Goal: Transaction & Acquisition: Purchase product/service

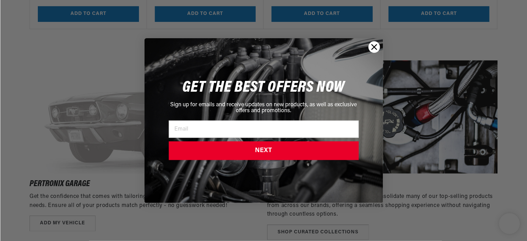
scroll to position [887, 0]
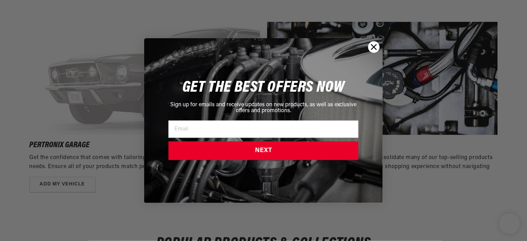
click at [372, 44] on icon "Close dialog" at bounding box center [374, 46] width 5 height 5
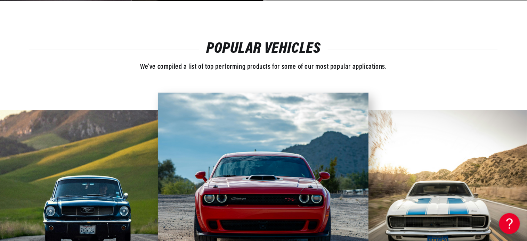
scroll to position [1544, 0]
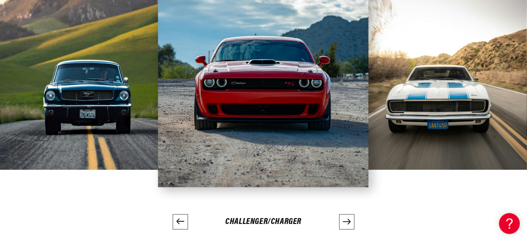
click at [82, 99] on img at bounding box center [87, 81] width 175 height 175
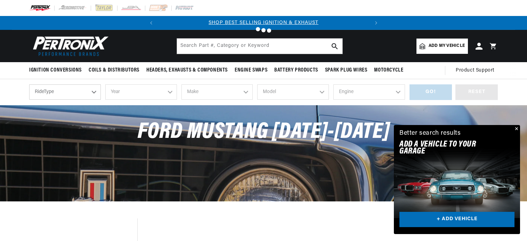
scroll to position [116, 0]
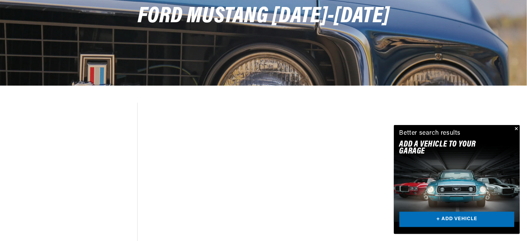
click at [516, 128] on button "Close" at bounding box center [515, 129] width 8 height 8
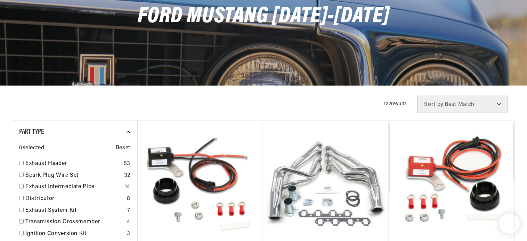
scroll to position [887, 0]
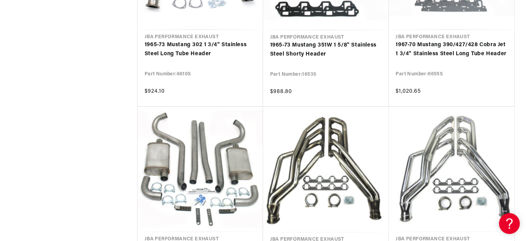
scroll to position [1621, 0]
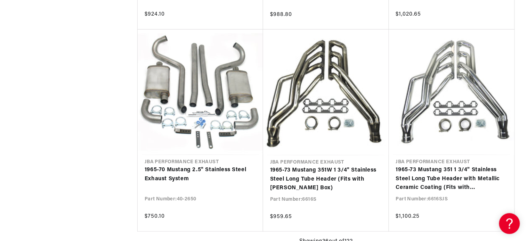
scroll to position [1698, 0]
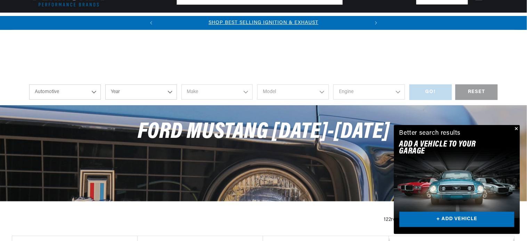
scroll to position [1698, 0]
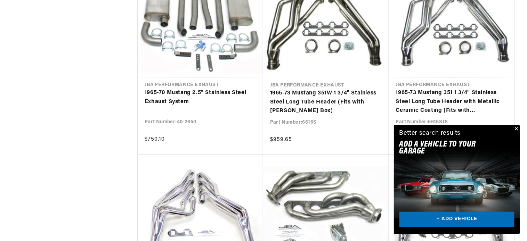
click at [516, 129] on button "Close" at bounding box center [515, 129] width 8 height 8
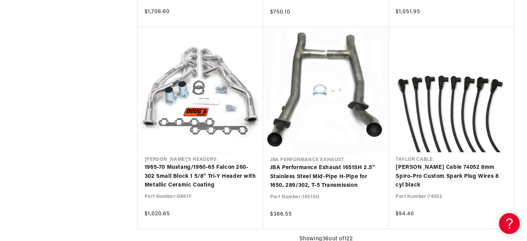
scroll to position [0, 0]
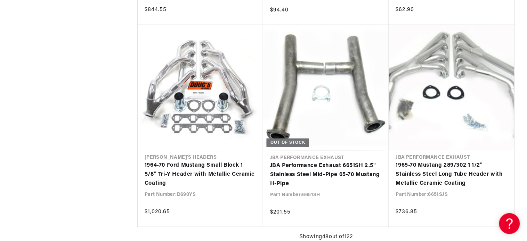
scroll to position [0, 210]
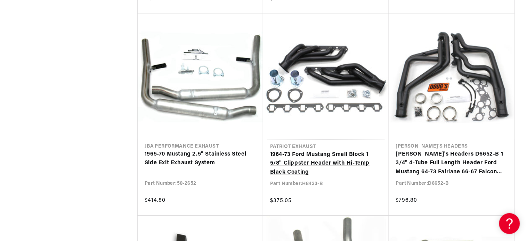
click at [308, 156] on link "1964-73 Ford Mustang Small Block 1 5/8" Clippster Header with Hi-Temp Black Coa…" at bounding box center [326, 163] width 112 height 27
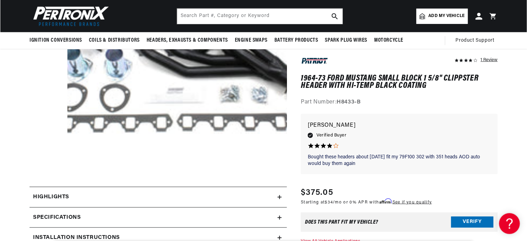
scroll to position [77, 0]
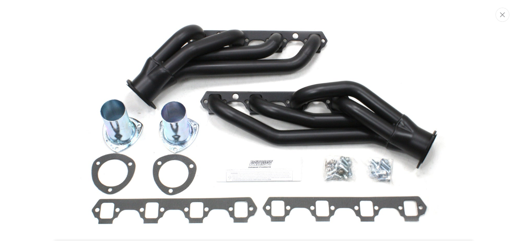
scroll to position [0, 0]
click at [501, 14] on icon "Close" at bounding box center [502, 14] width 5 height 5
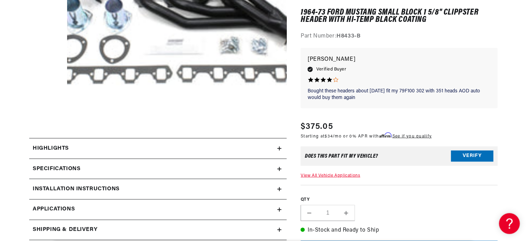
scroll to position [0, 210]
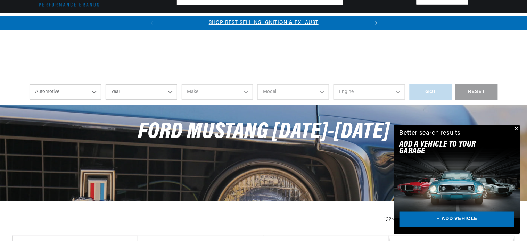
scroll to position [3859, 0]
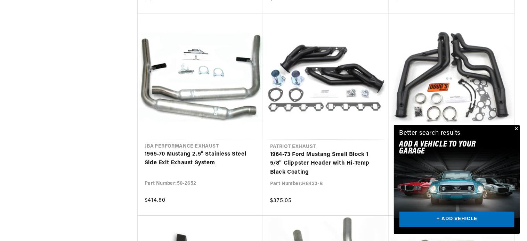
click at [516, 129] on button "Close" at bounding box center [515, 129] width 8 height 8
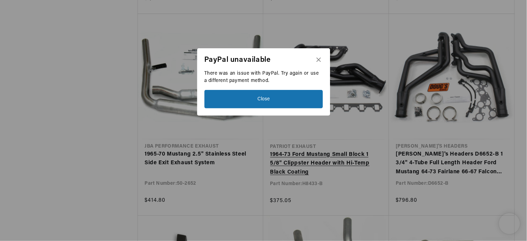
scroll to position [0, 210]
click at [318, 59] on icon "Close" at bounding box center [318, 60] width 6 height 6
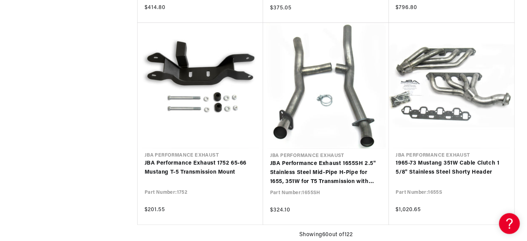
scroll to position [0, 0]
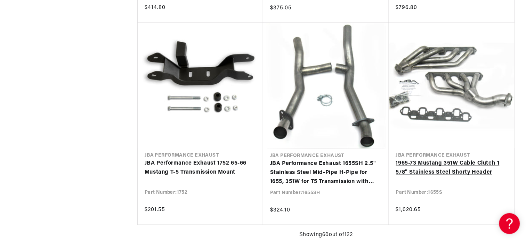
click at [453, 159] on link "1965-73 Mustang 351W Cable Clutch 1 5/8" Stainless Steel Shorty Header" at bounding box center [451, 168] width 111 height 18
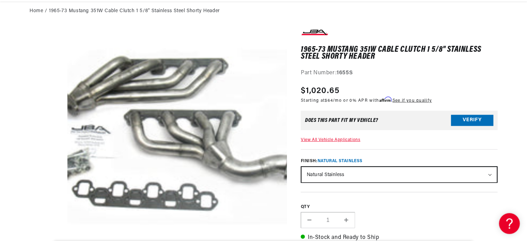
scroll to position [0, 210]
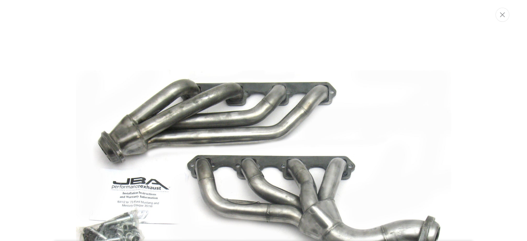
scroll to position [0, 0]
click at [502, 13] on icon "Close" at bounding box center [502, 14] width 5 height 5
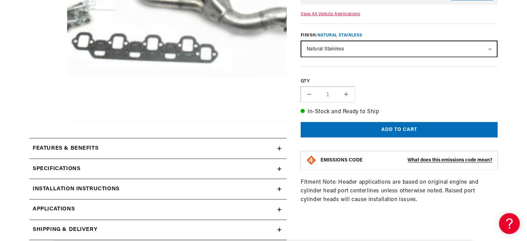
scroll to position [0, 210]
click at [279, 149] on icon at bounding box center [279, 149] width 4 height 0
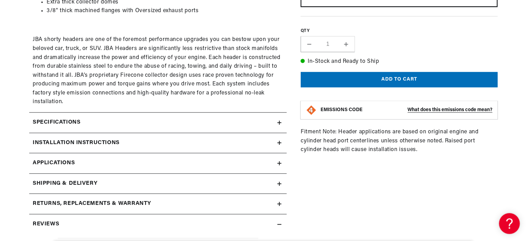
scroll to position [0, 0]
click at [279, 162] on icon at bounding box center [279, 163] width 4 height 4
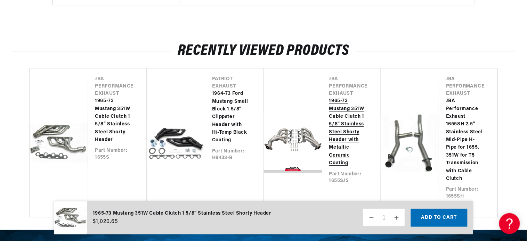
scroll to position [1485, 0]
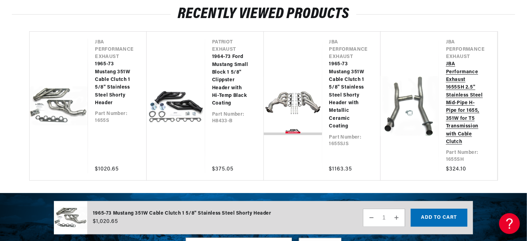
click at [446, 98] on link "JBA Performance Exhaust 1655SH 2.5" Stainless Steel Mid-Pipe H-Pipe for 1655, 3…" at bounding box center [465, 102] width 38 height 85
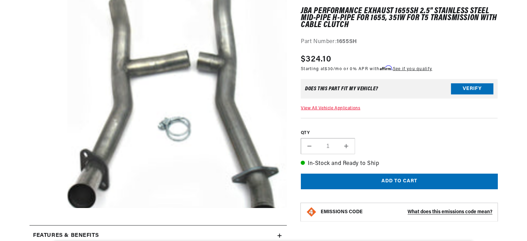
scroll to position [154, 0]
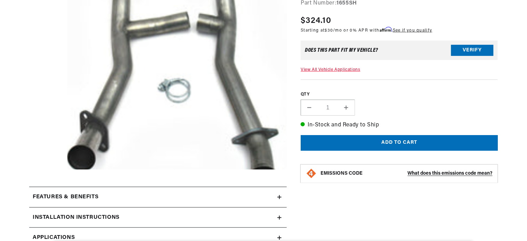
click at [46, 191] on button "Open media 1 in modal" at bounding box center [46, 191] width 0 height 0
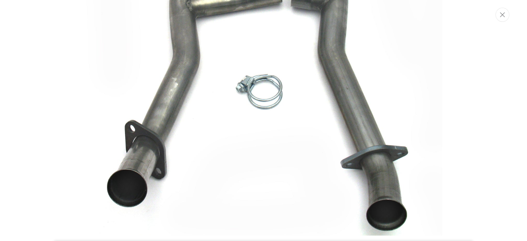
scroll to position [0, 0]
